Goal: Navigation & Orientation: Find specific page/section

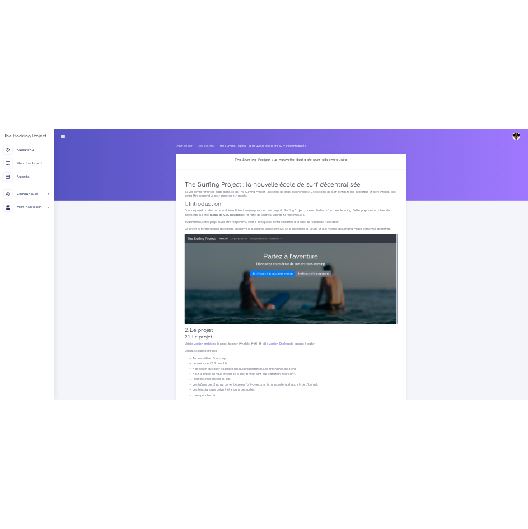
scroll to position [181, 0]
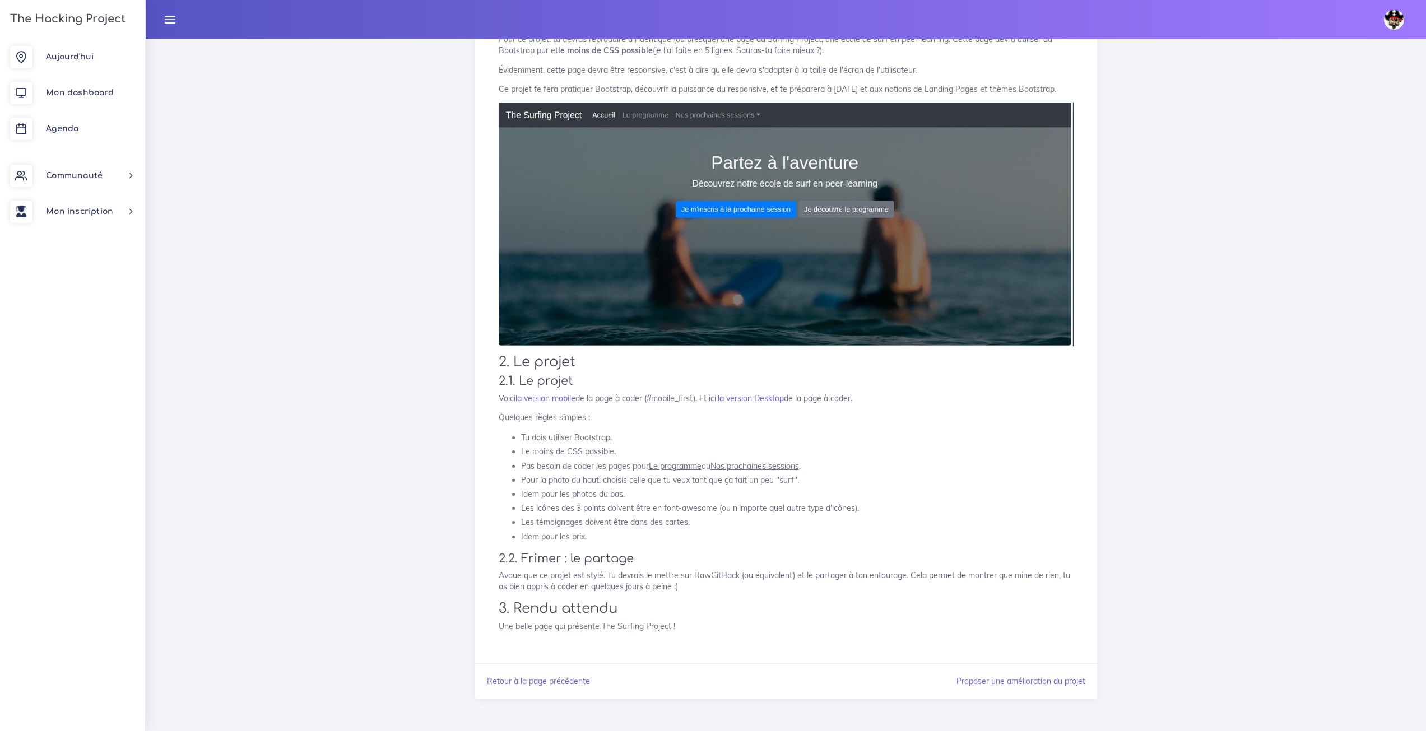
click at [561, 405] on div "The Surfing Project : la nouvelle école de surf décentralisée Tu vas devoir ref…" at bounding box center [786, 300] width 598 height 704
click at [561, 401] on link "la version mobile" at bounding box center [545, 398] width 60 height 10
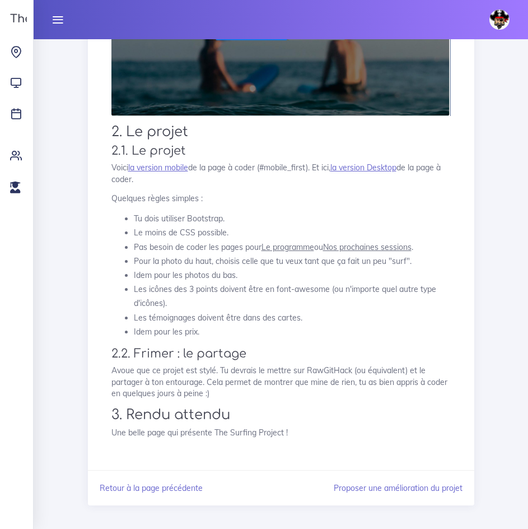
scroll to position [384, 0]
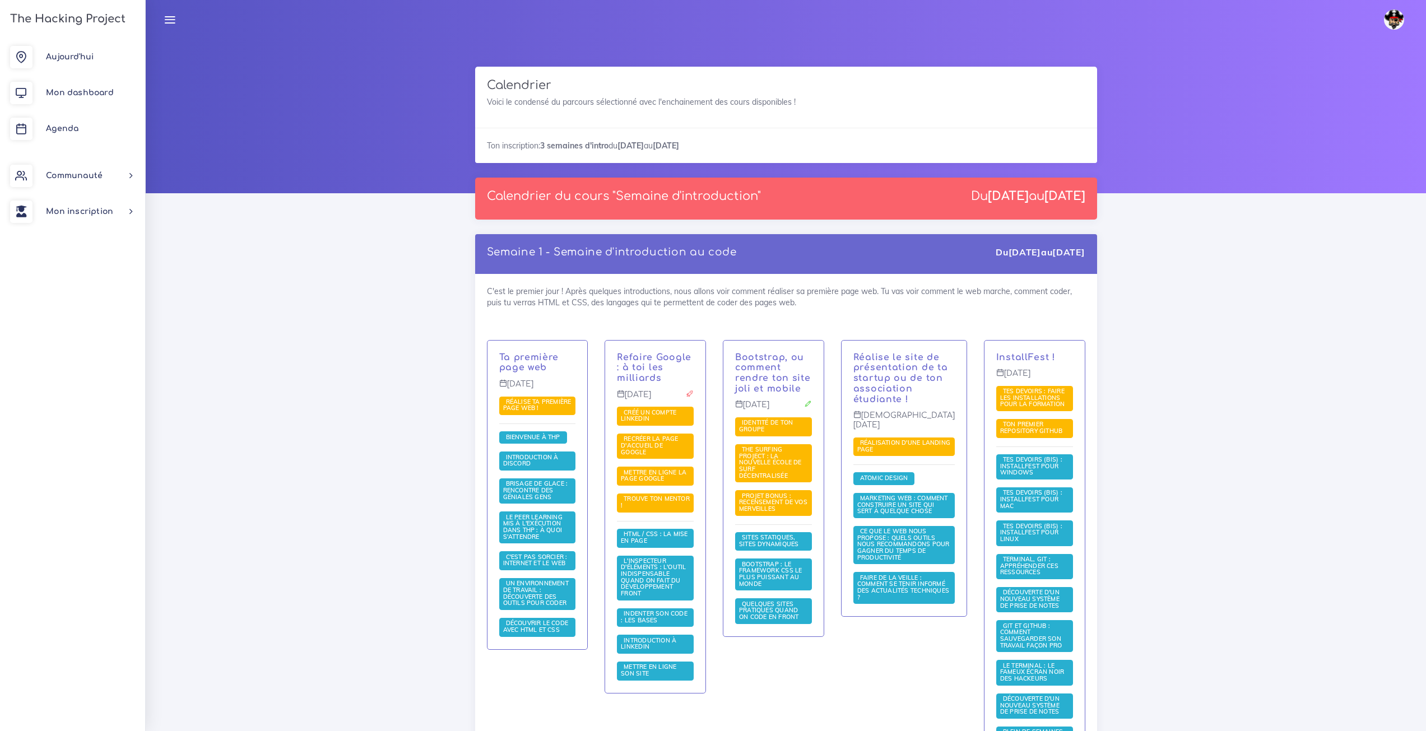
click at [759, 462] on span "The Surfing Project : la nouvelle école de surf décentralisée" at bounding box center [770, 462] width 63 height 34
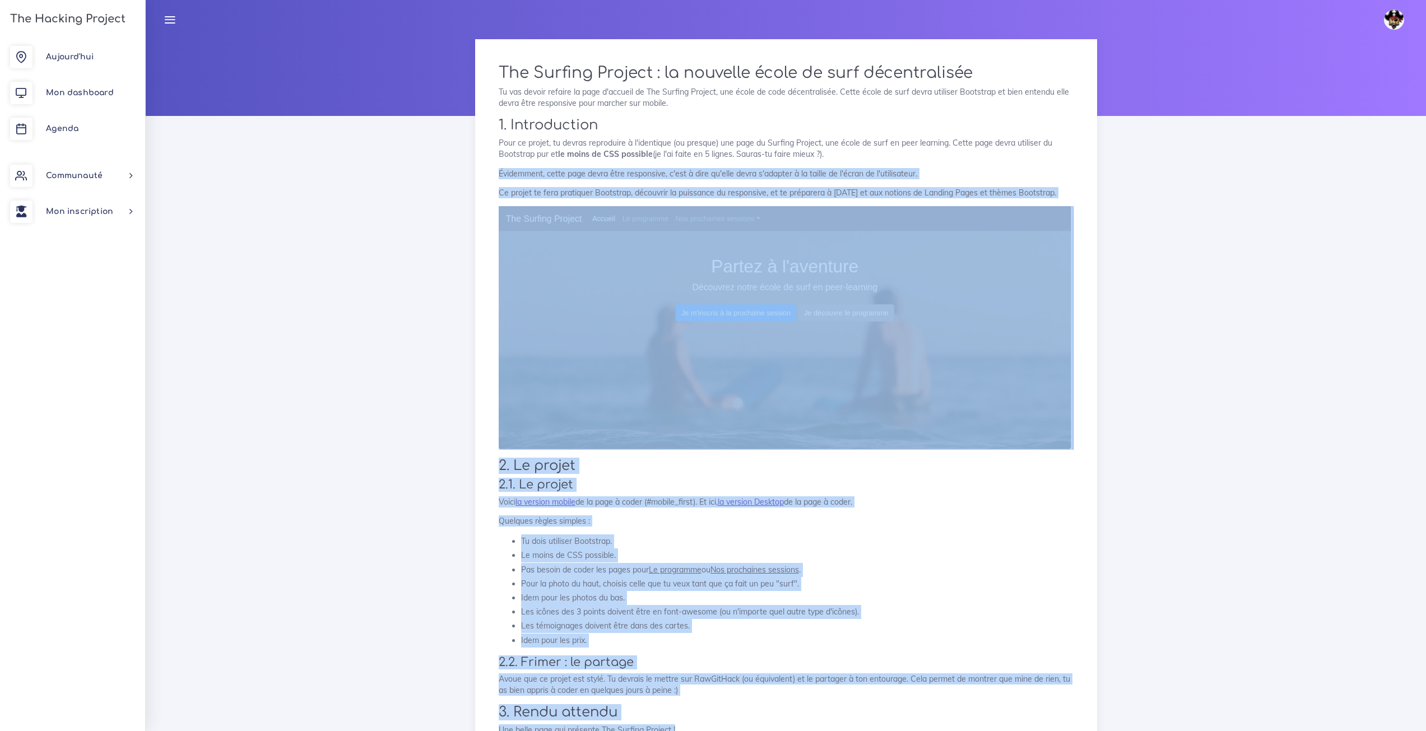
scroll to position [69, 0]
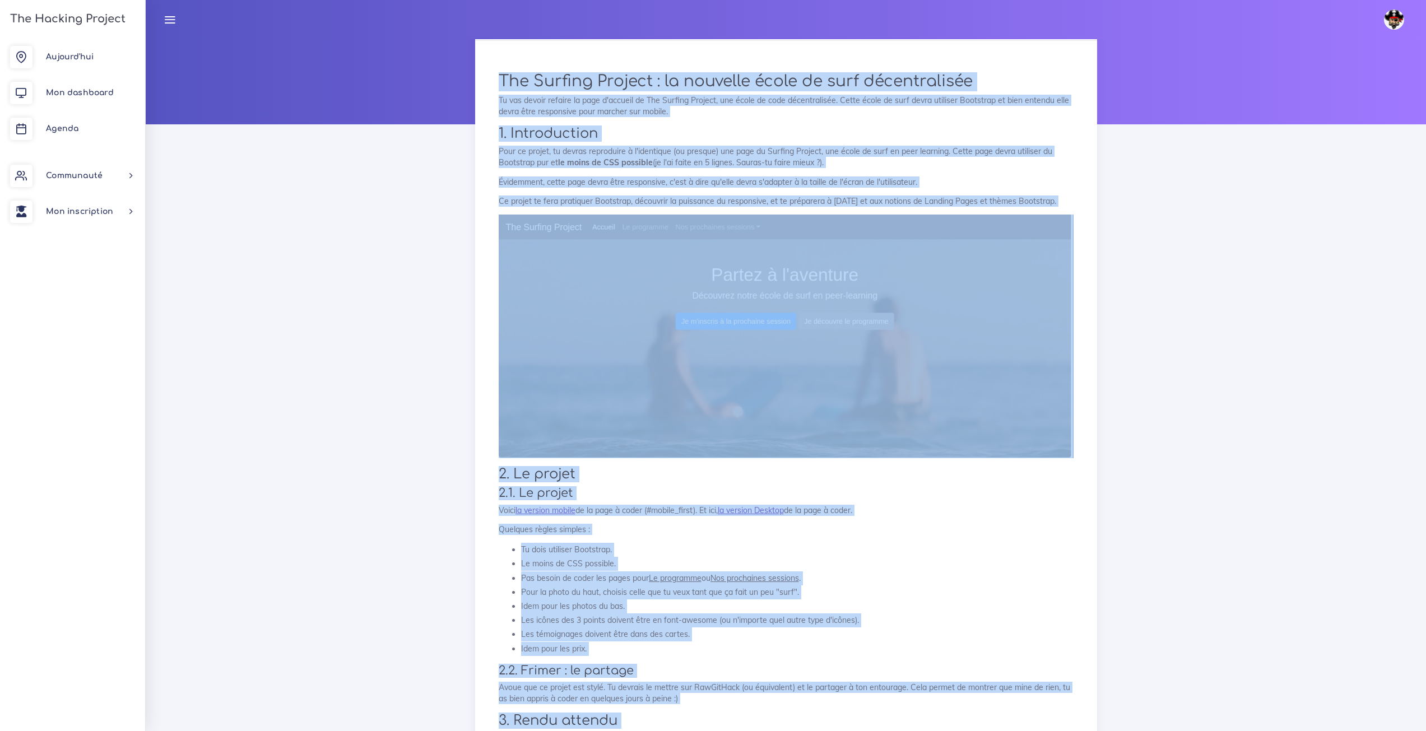
drag, startPoint x: 680, startPoint y: 625, endPoint x: 497, endPoint y: 79, distance: 575.7
click at [493, 74] on div "The Surfing Project : la nouvelle école de surf décentralisée Tu vas devoir ref…" at bounding box center [786, 413] width 598 height 704
copy div "The Surfing Project : la nouvelle école de surf décentralisée Tu vas devoir ref…"
